Goal: Task Accomplishment & Management: Manage account settings

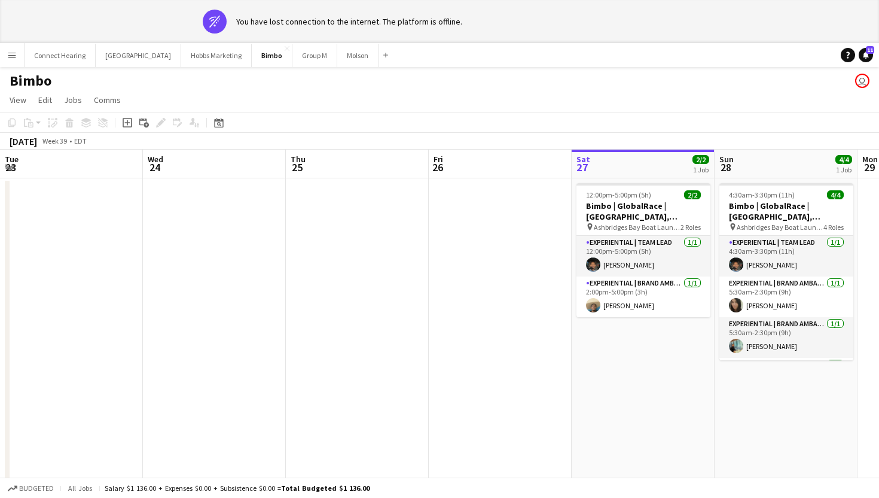
scroll to position [0, 380]
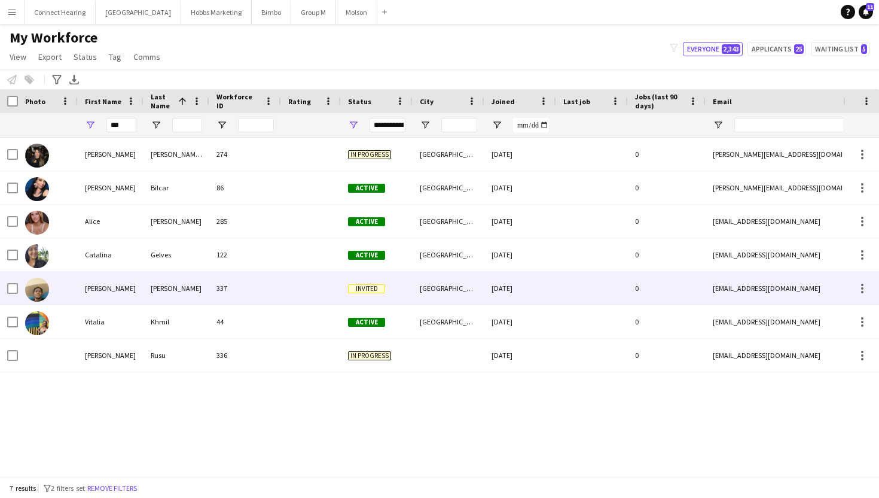
click at [249, 286] on div "337" at bounding box center [245, 287] width 72 height 33
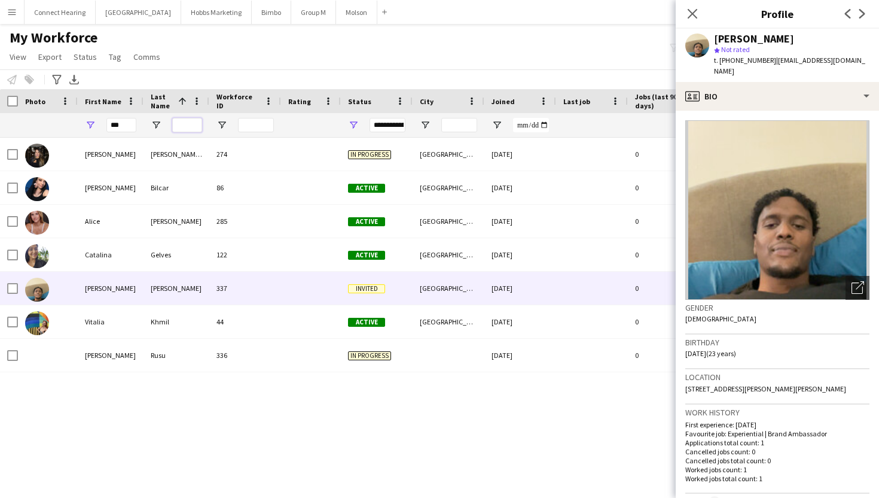
click at [177, 130] on input "Last Name Filter Input" at bounding box center [187, 125] width 30 height 14
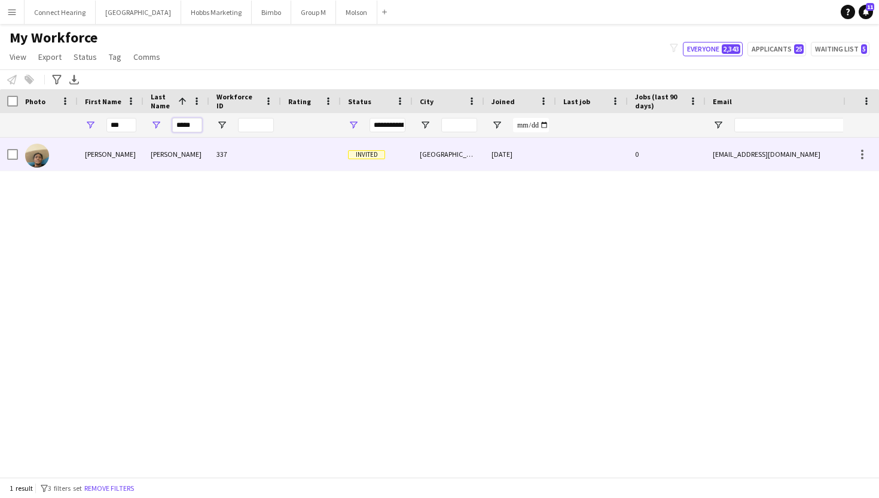
type input "*****"
click at [341, 157] on div "Invited" at bounding box center [377, 154] width 72 height 33
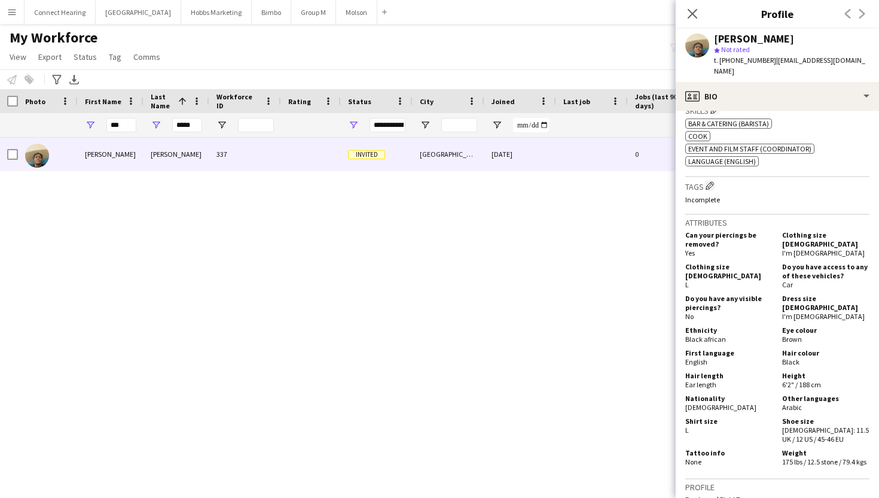
scroll to position [741, 0]
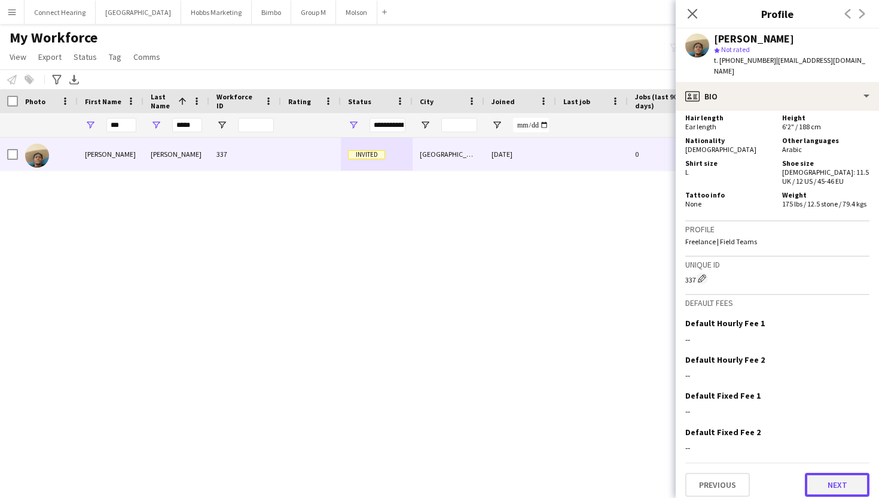
click at [828, 476] on button "Next" at bounding box center [837, 484] width 65 height 24
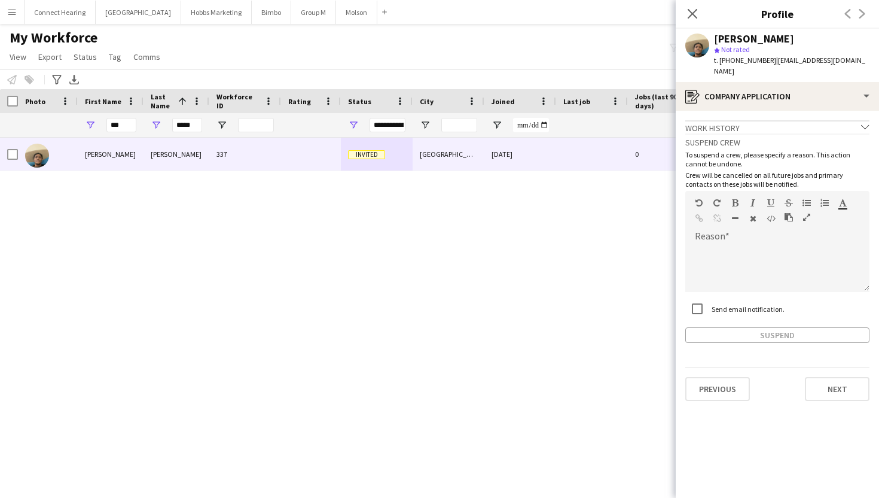
click at [851, 367] on div "Previous Next" at bounding box center [777, 384] width 184 height 34
click at [846, 377] on button "Next" at bounding box center [837, 389] width 65 height 24
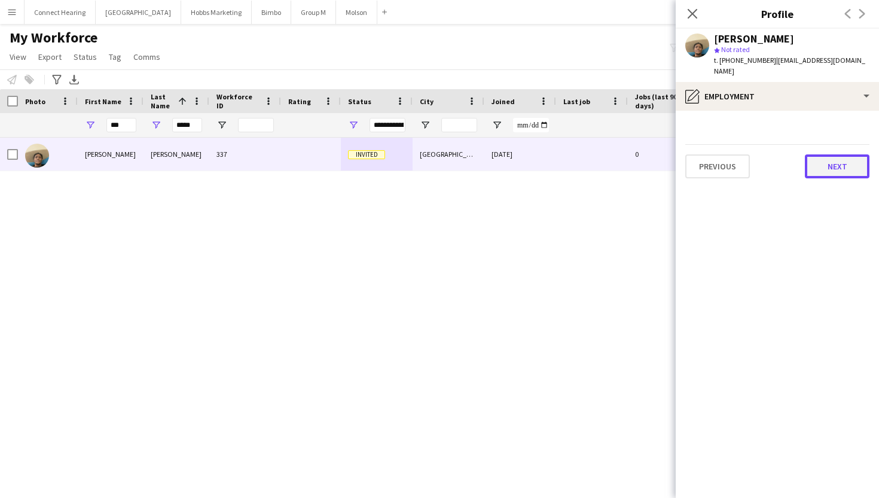
click at [843, 157] on button "Next" at bounding box center [837, 166] width 65 height 24
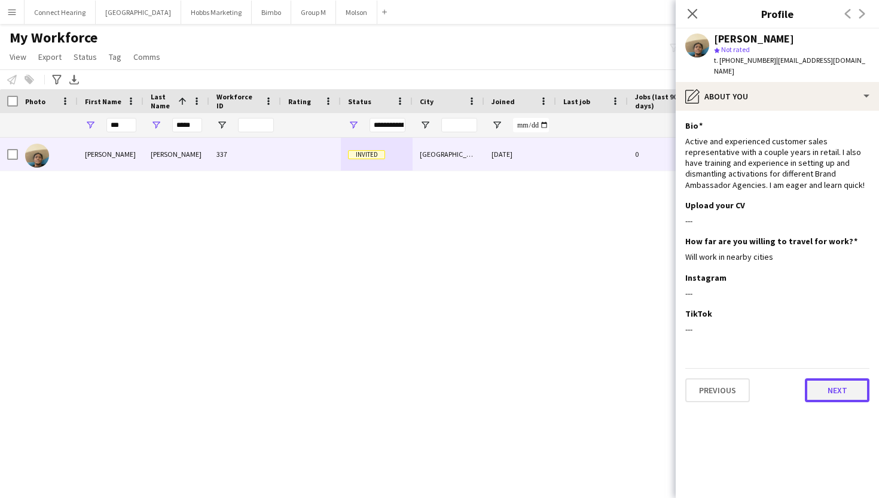
click at [834, 378] on button "Next" at bounding box center [837, 390] width 65 height 24
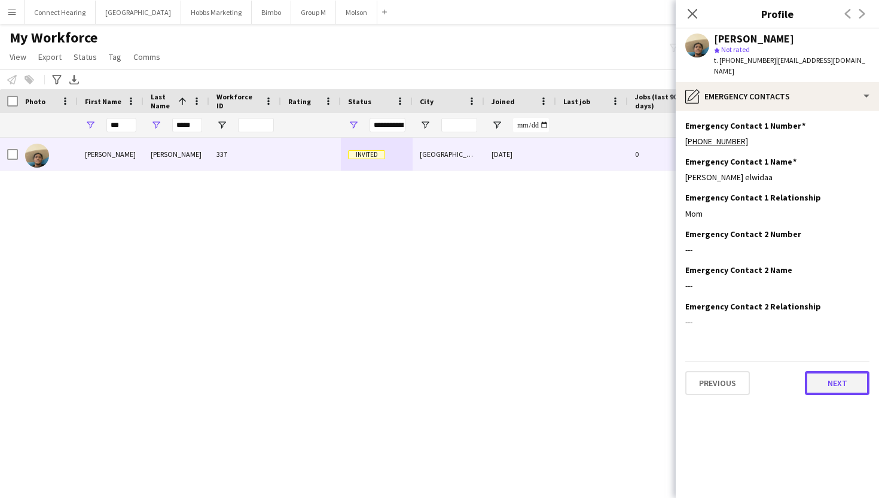
click at [832, 371] on button "Next" at bounding box center [837, 383] width 65 height 24
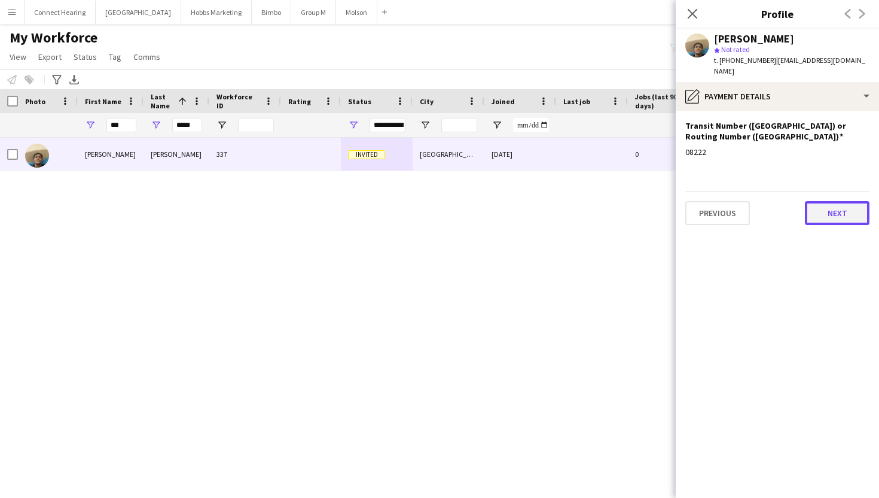
click at [840, 208] on button "Next" at bounding box center [837, 213] width 65 height 24
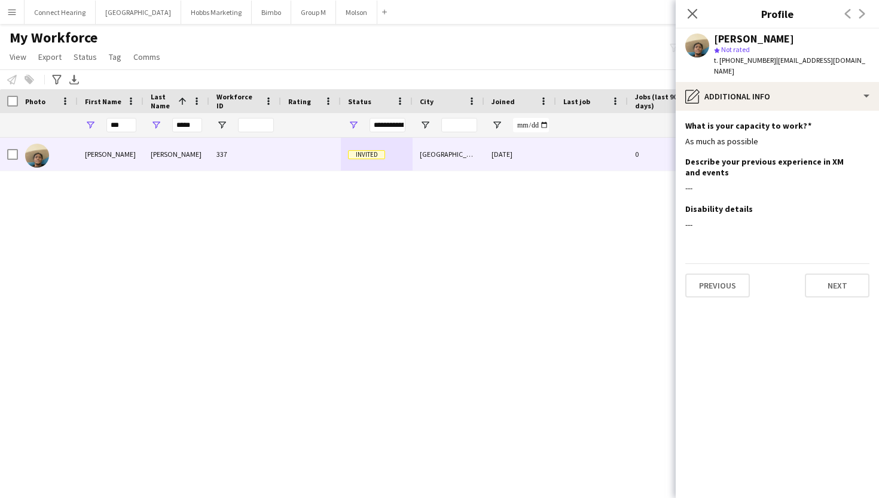
click at [842, 263] on div "Previous Next" at bounding box center [777, 280] width 184 height 34
click at [840, 273] on button "Next" at bounding box center [837, 285] width 65 height 24
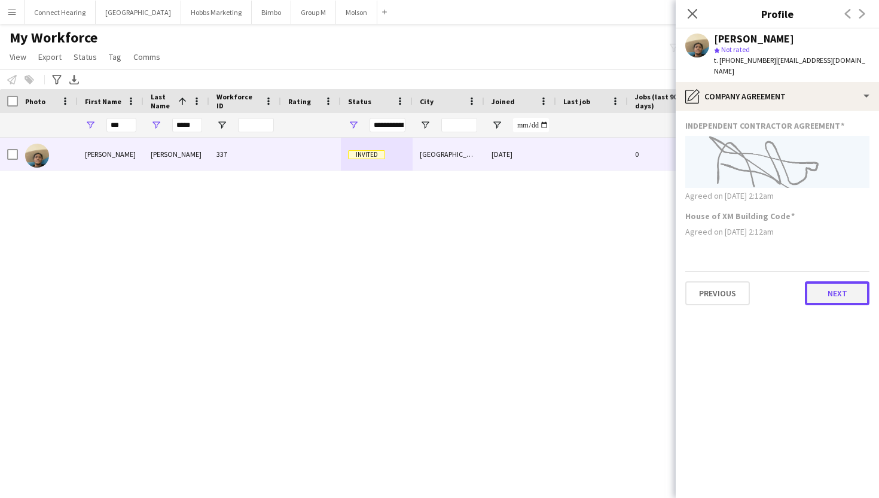
click at [839, 282] on button "Next" at bounding box center [837, 293] width 65 height 24
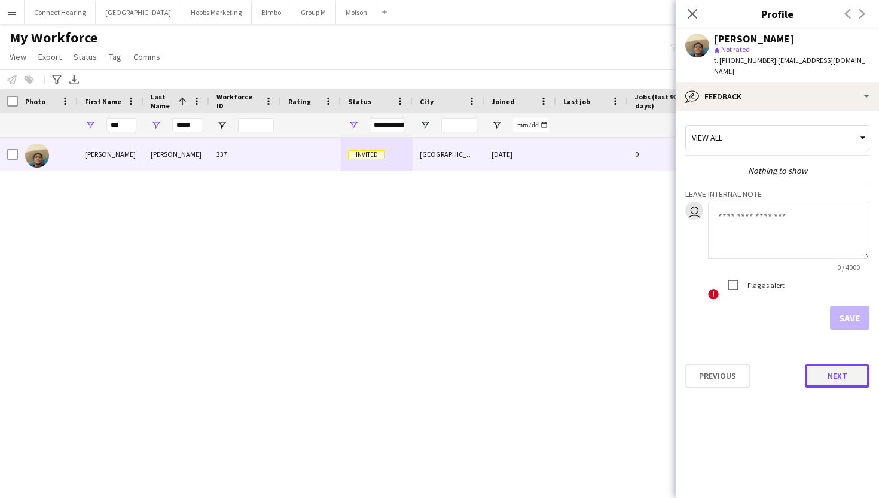
click at [837, 368] on button "Next" at bounding box center [837, 376] width 65 height 24
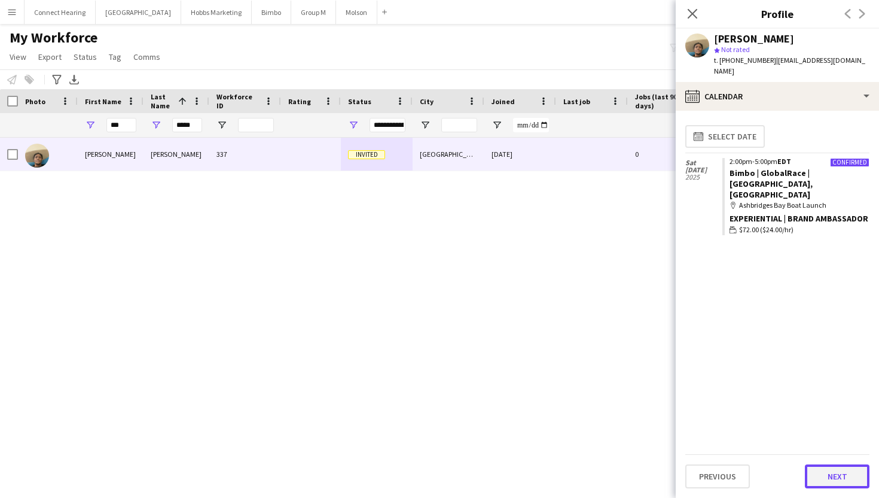
click at [843, 475] on button "Next" at bounding box center [837, 476] width 65 height 24
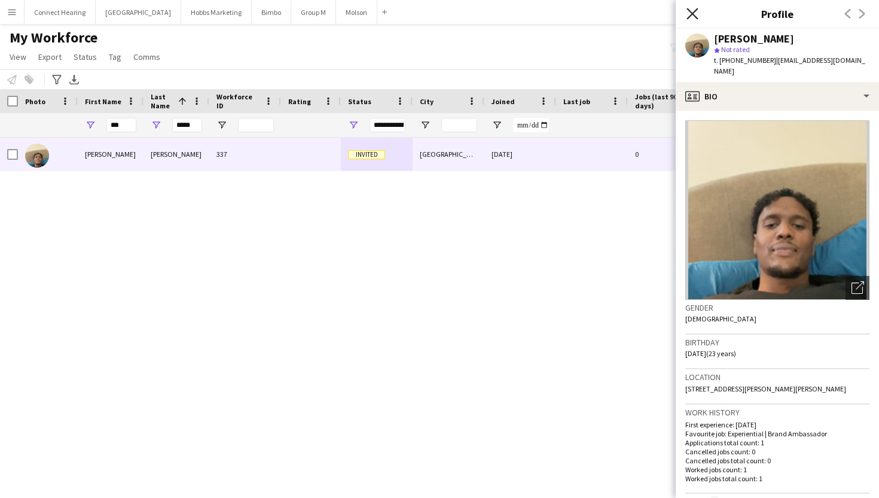
click at [692, 14] on icon at bounding box center [691, 13] width 11 height 11
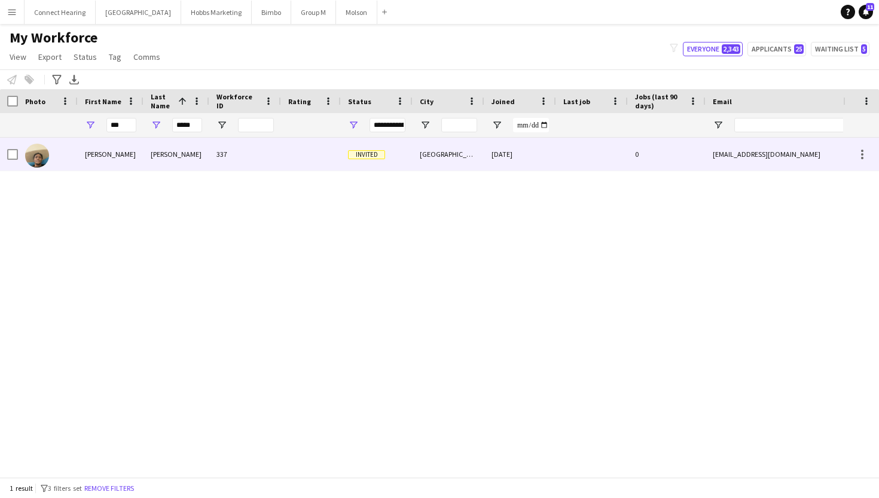
click at [480, 148] on div "[GEOGRAPHIC_DATA]" at bounding box center [449, 154] width 72 height 33
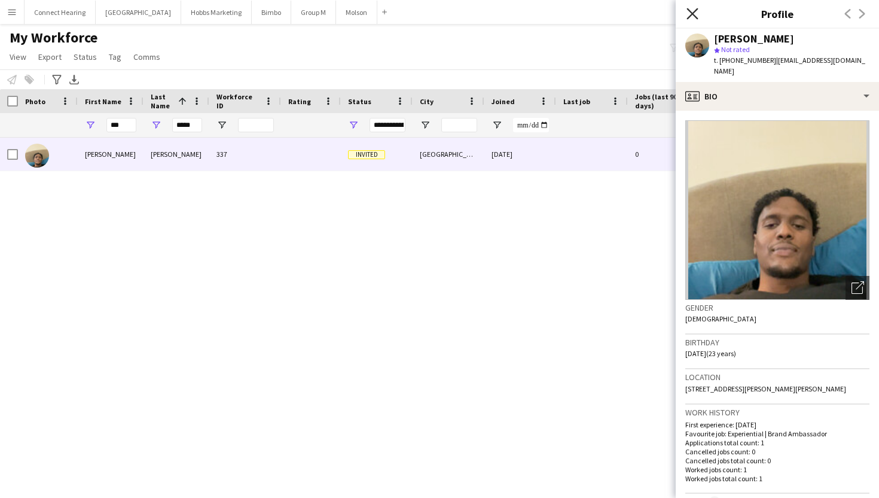
click at [688, 13] on icon "Close pop-in" at bounding box center [691, 13] width 11 height 11
